Goal: Information Seeking & Learning: Check status

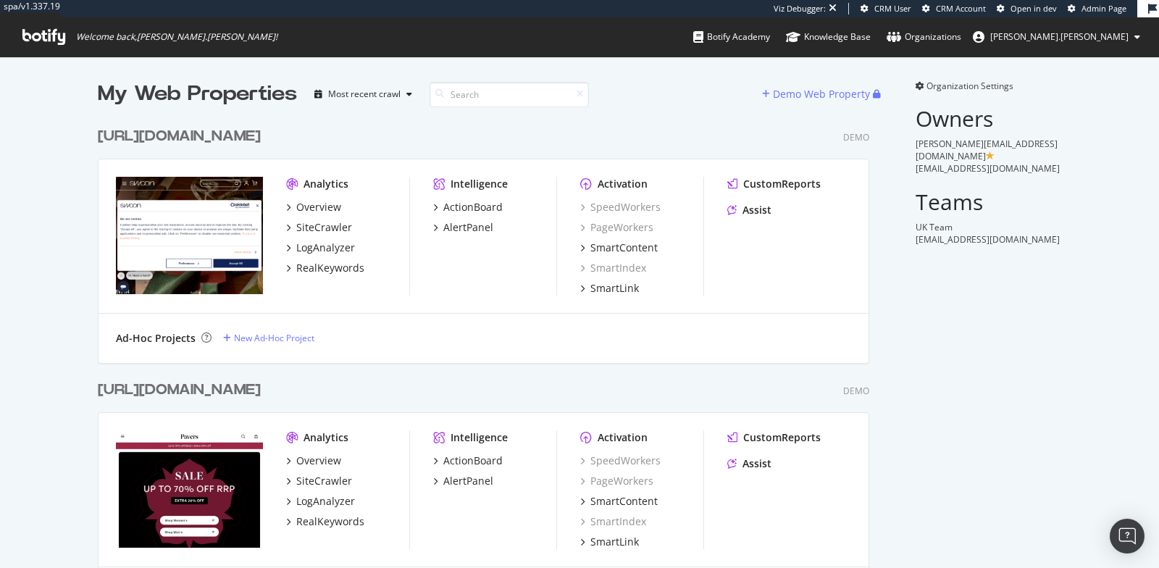
scroll to position [23564, 783]
type input "b"
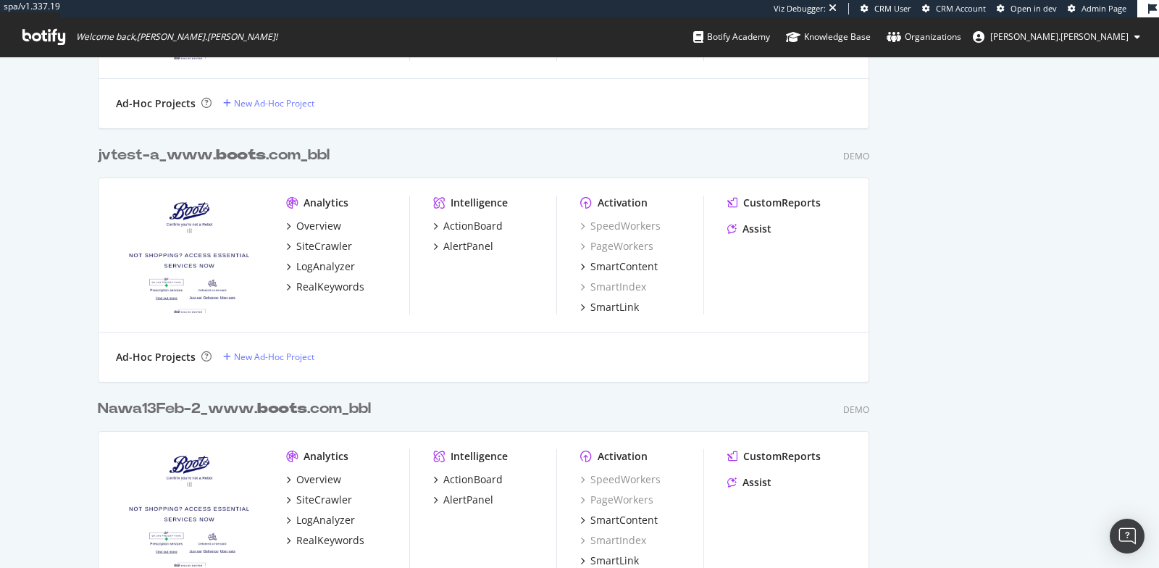
scroll to position [0, 0]
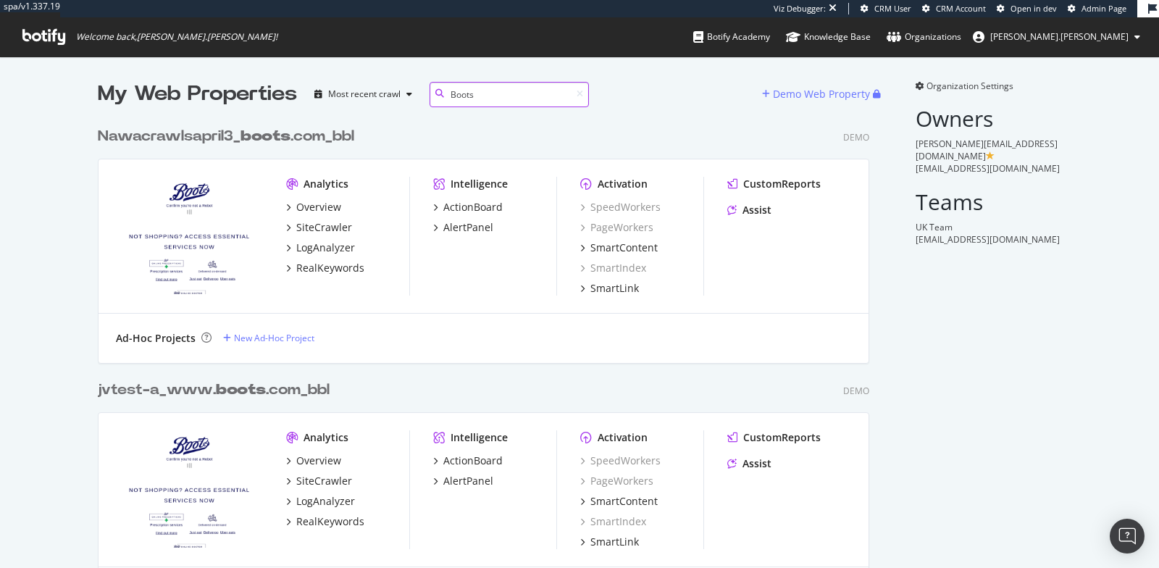
type input "Boots"
click at [219, 135] on div "Nawacrawlsapril3_ boots .com_bbl" at bounding box center [226, 136] width 256 height 21
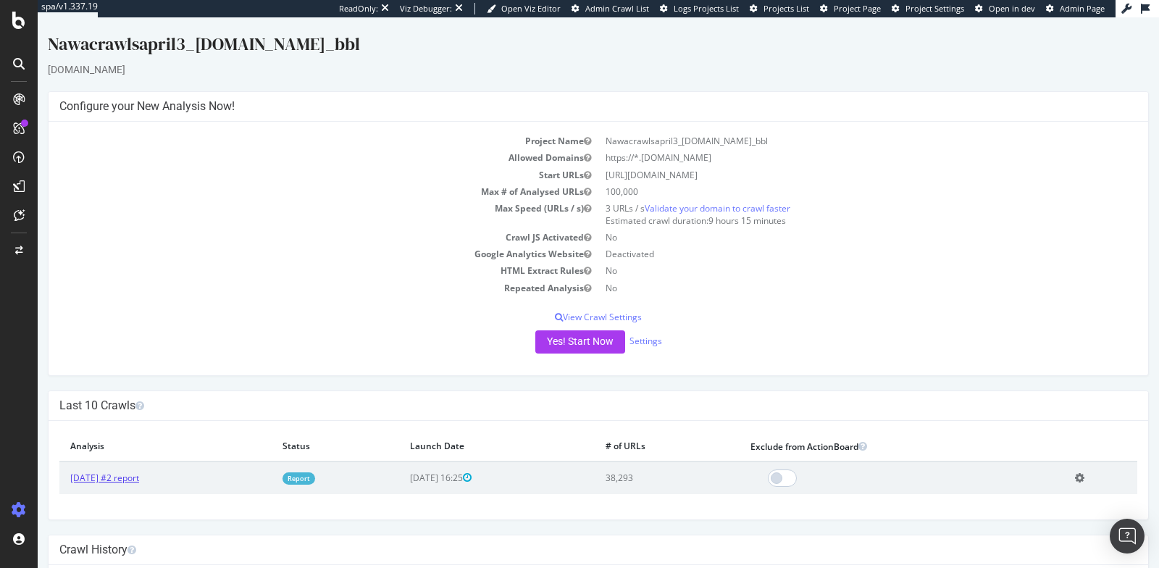
click at [130, 476] on link "[DATE] #2 report" at bounding box center [104, 477] width 69 height 12
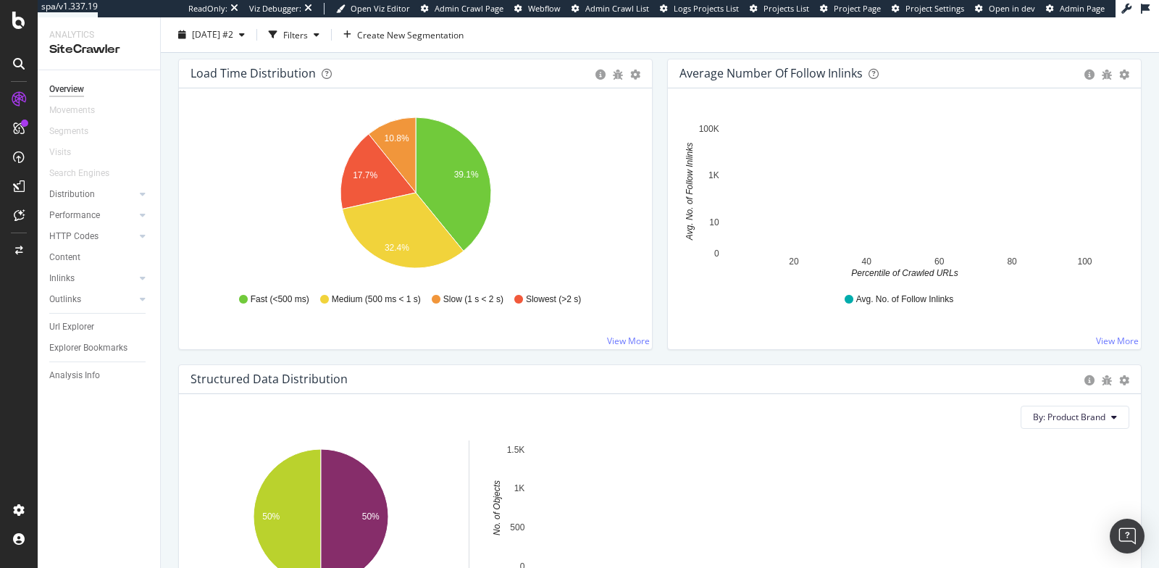
scroll to position [1097, 0]
